Goal: Task Accomplishment & Management: Manage account settings

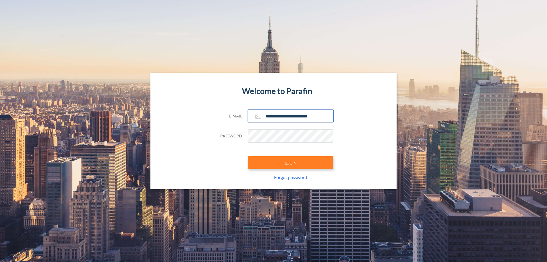
type input "**********"
click at [290, 163] on button "LOGIN" at bounding box center [290, 162] width 85 height 13
